Goal: Find contact information: Obtain details needed to contact an individual or organization

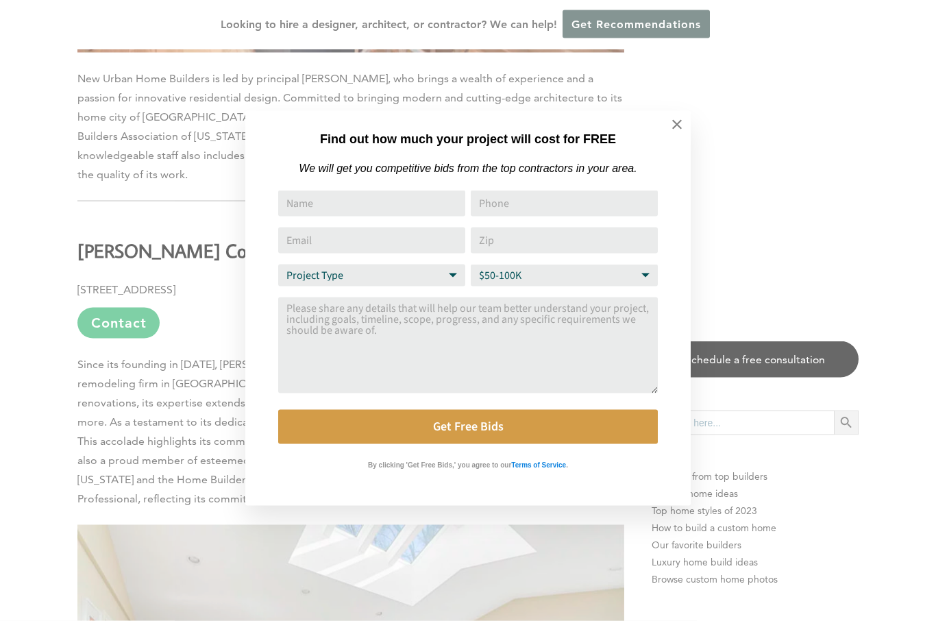
scroll to position [1599, 0]
click at [667, 125] on button at bounding box center [677, 125] width 48 height 48
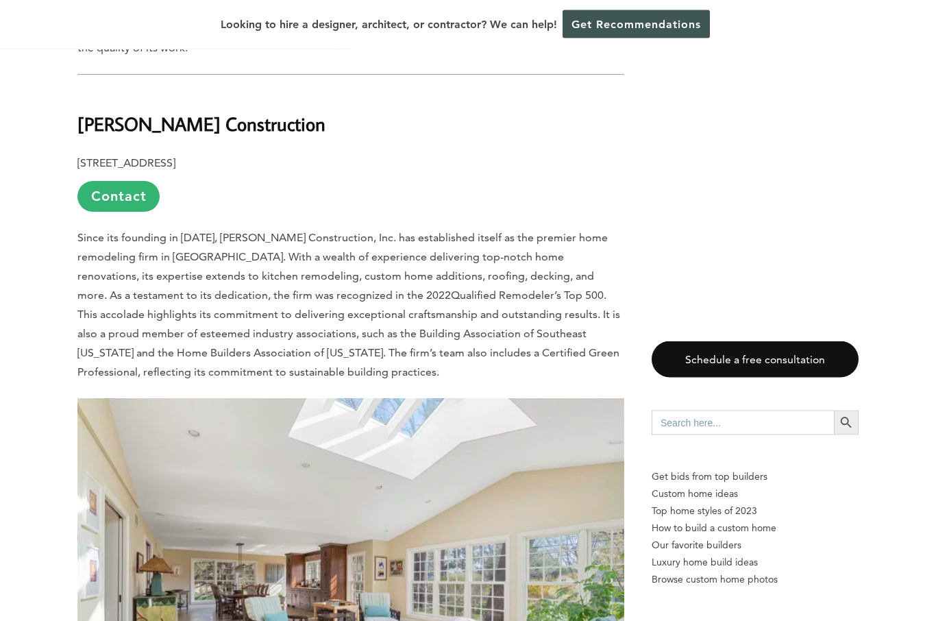
scroll to position [1716, 0]
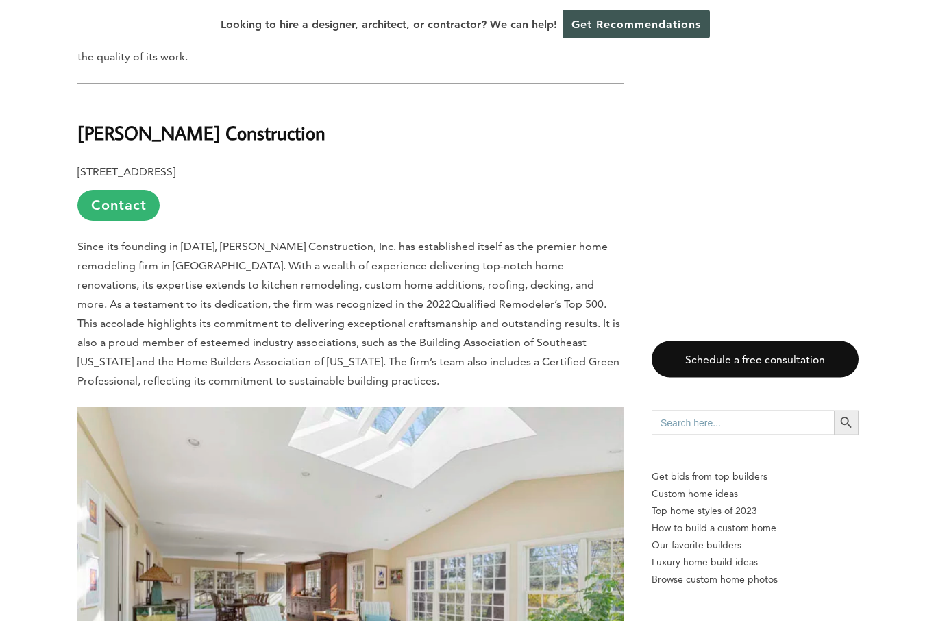
click at [105, 190] on link "Contact" at bounding box center [118, 205] width 82 height 31
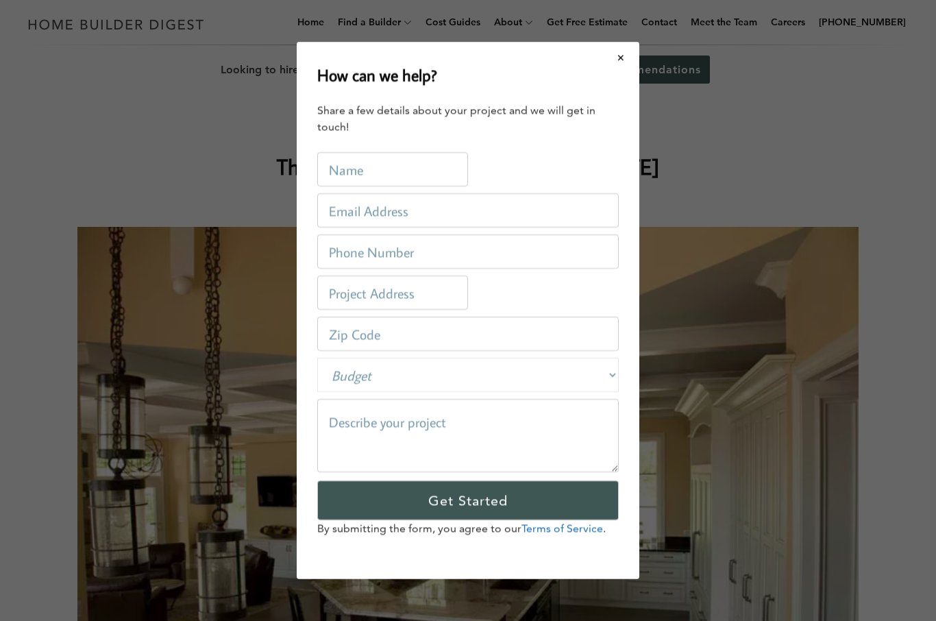
scroll to position [0, 0]
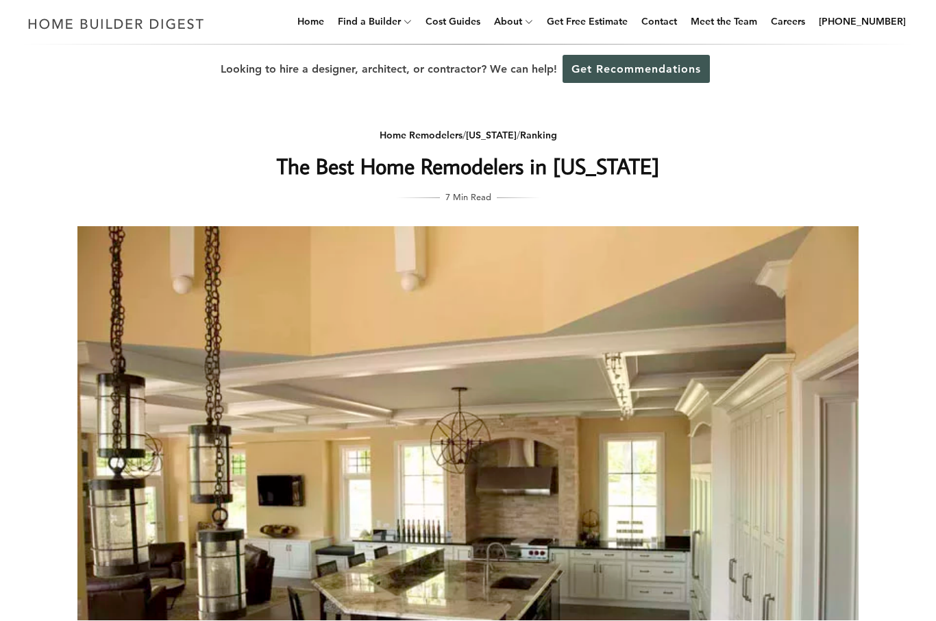
click at [93, 82] on div "Looking to hire a designer, architect, or contractor? We can help! Get Recommen…" at bounding box center [468, 69] width 936 height 49
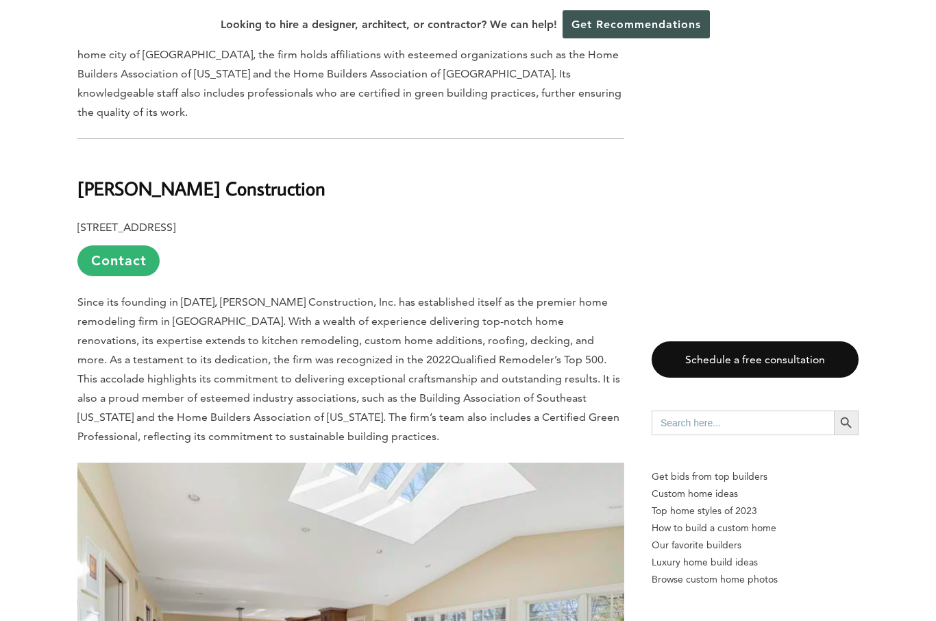
scroll to position [1660, 0]
click at [109, 177] on b "[PERSON_NAME] Construction" at bounding box center [201, 189] width 248 height 24
click at [114, 177] on b "[PERSON_NAME] Construction" at bounding box center [201, 189] width 248 height 24
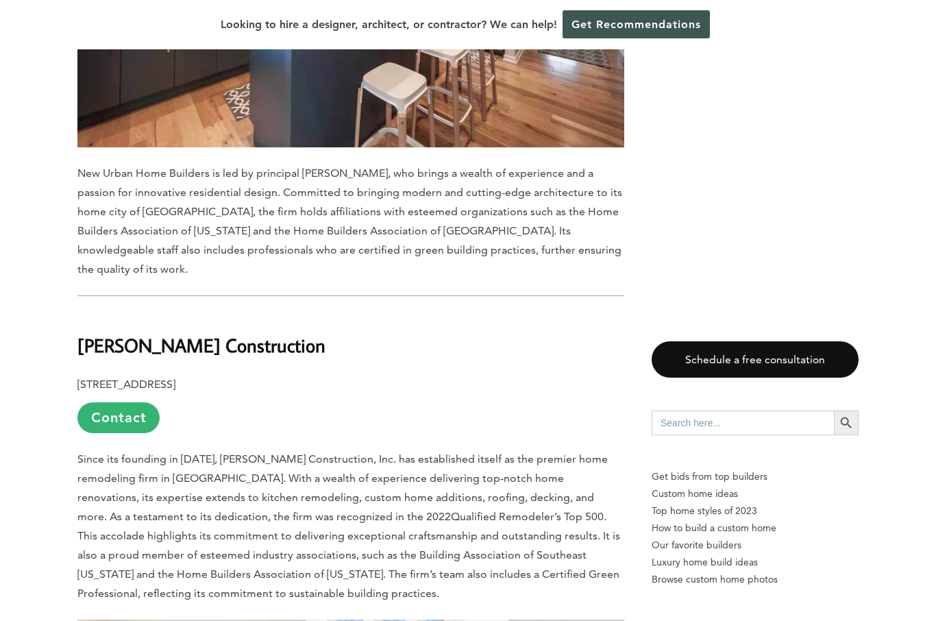
scroll to position [1503, 0]
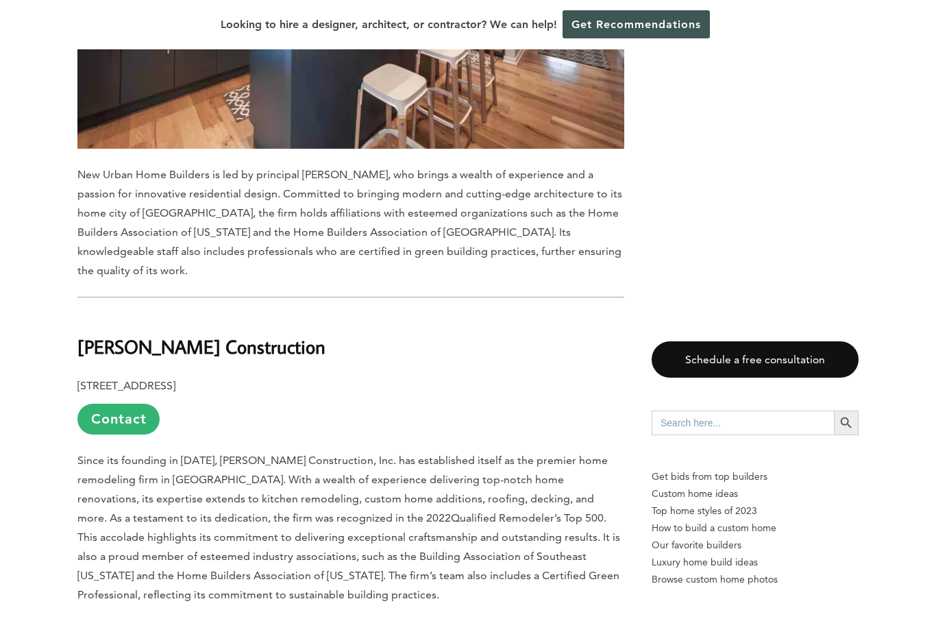
click at [259, 334] on b "[PERSON_NAME] Construction" at bounding box center [201, 346] width 248 height 24
click at [175, 379] on b "[STREET_ADDRESS]" at bounding box center [126, 385] width 98 height 13
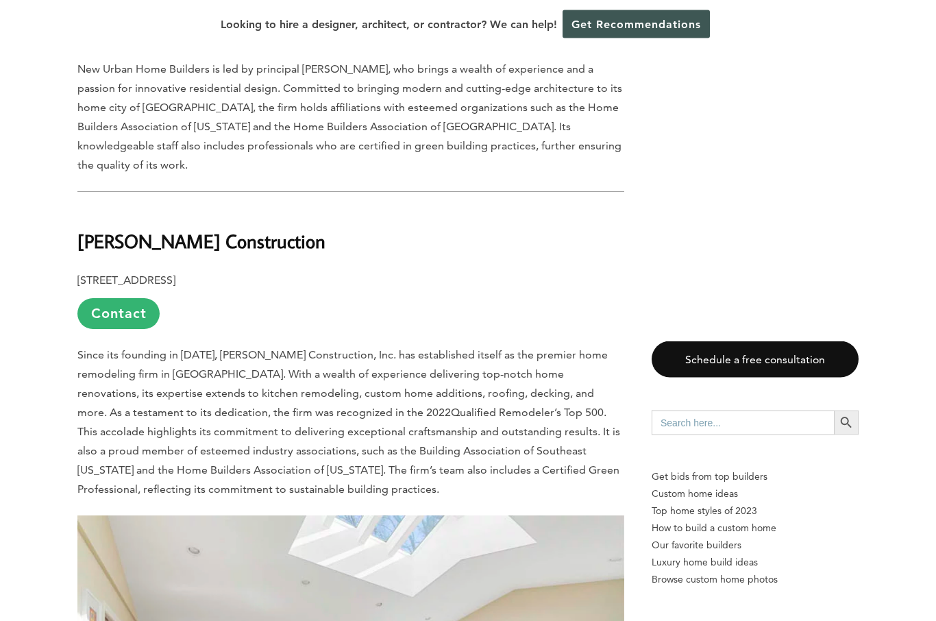
scroll to position [1609, 0]
click at [88, 228] on b "[PERSON_NAME] Construction" at bounding box center [201, 240] width 248 height 24
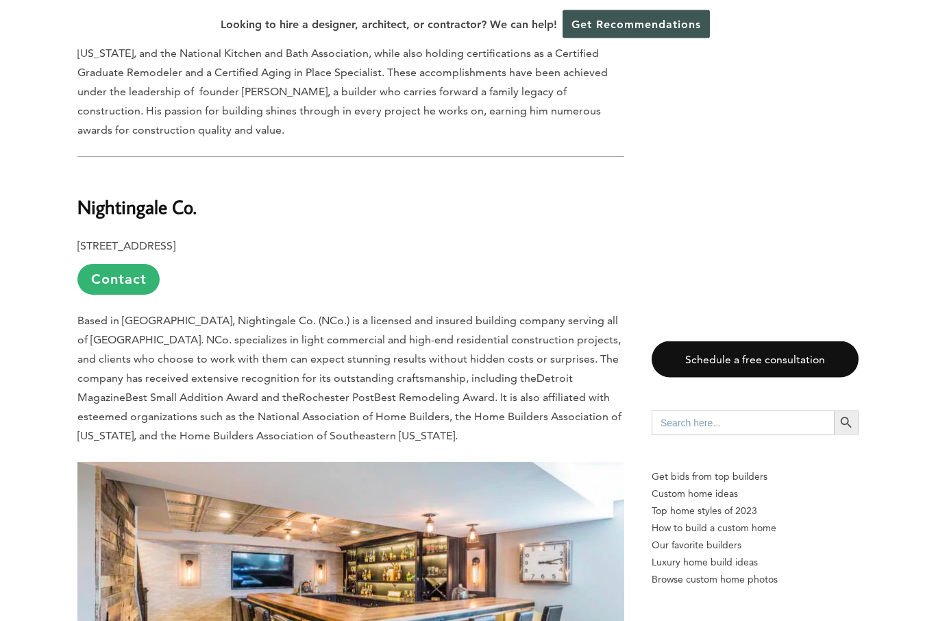
scroll to position [4097, 0]
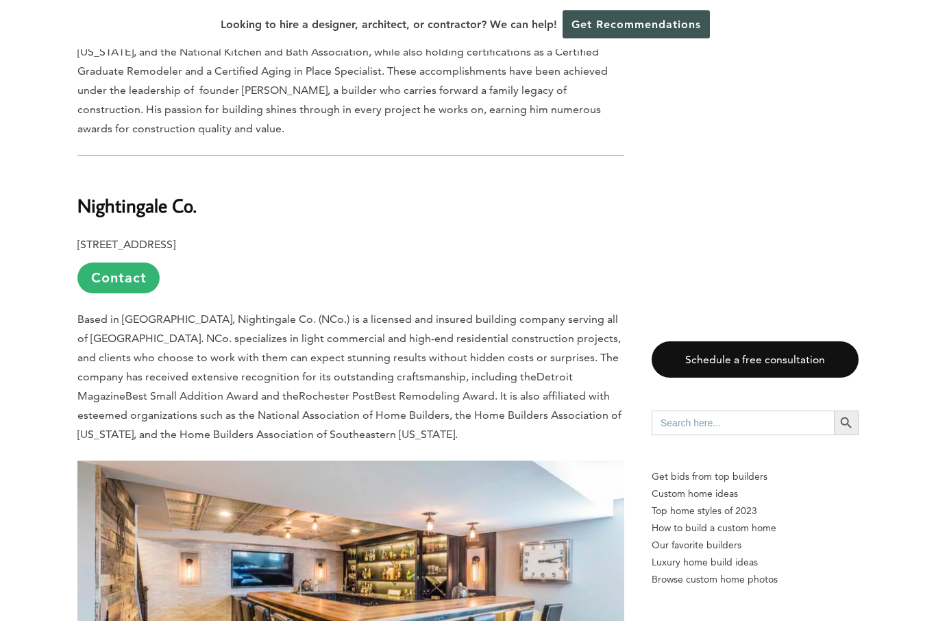
click at [97, 193] on b "Nightingale Co." at bounding box center [136, 205] width 119 height 24
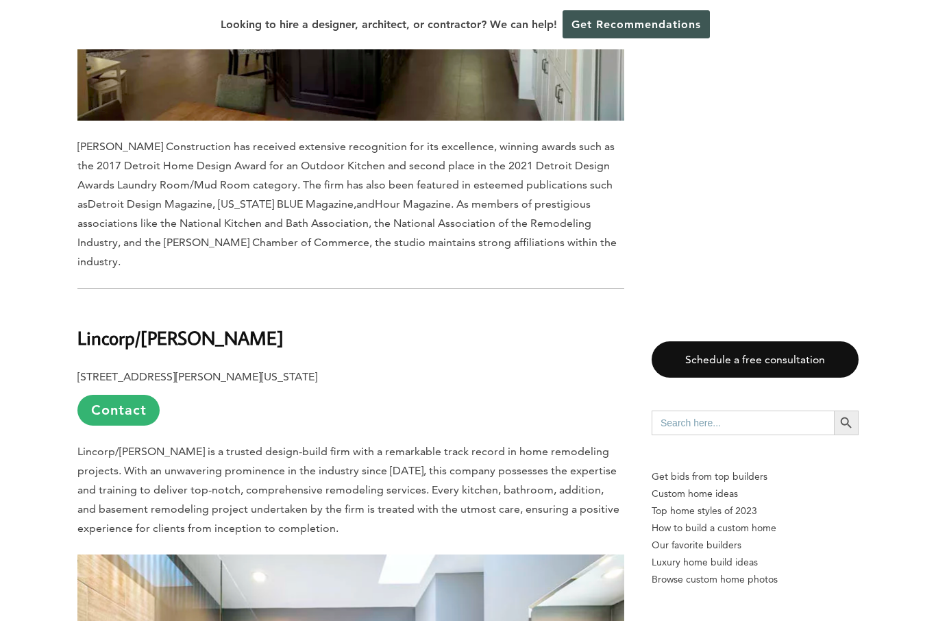
scroll to position [3142, 0]
